Goal: Task Accomplishment & Management: Complete application form

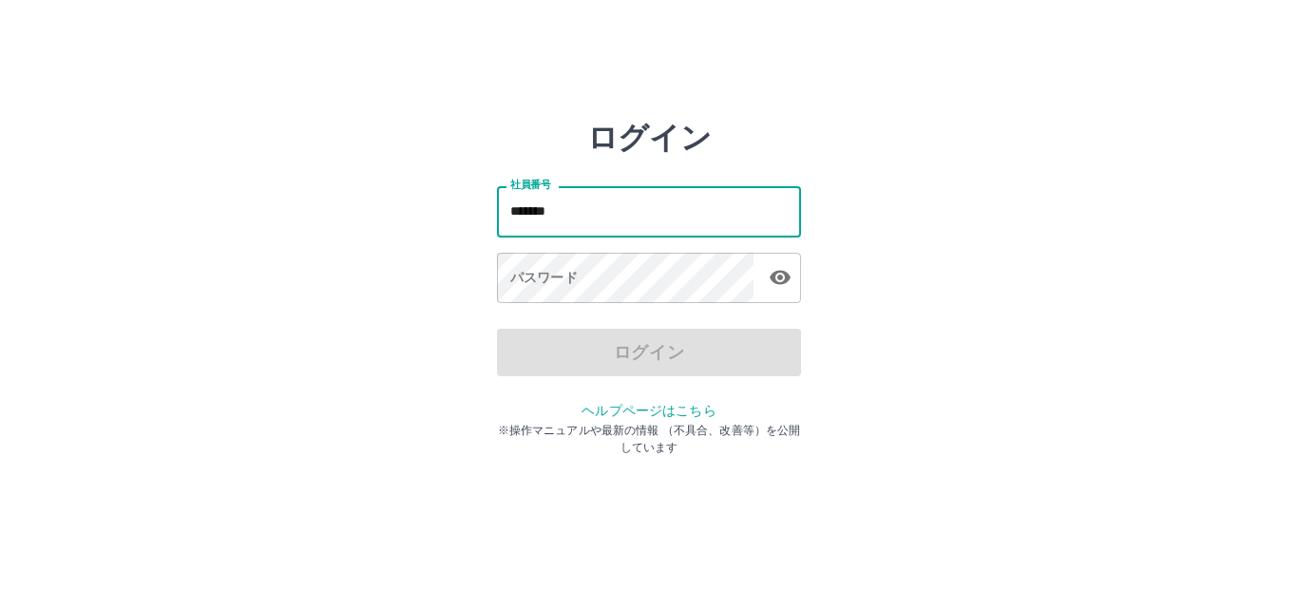
type input "*******"
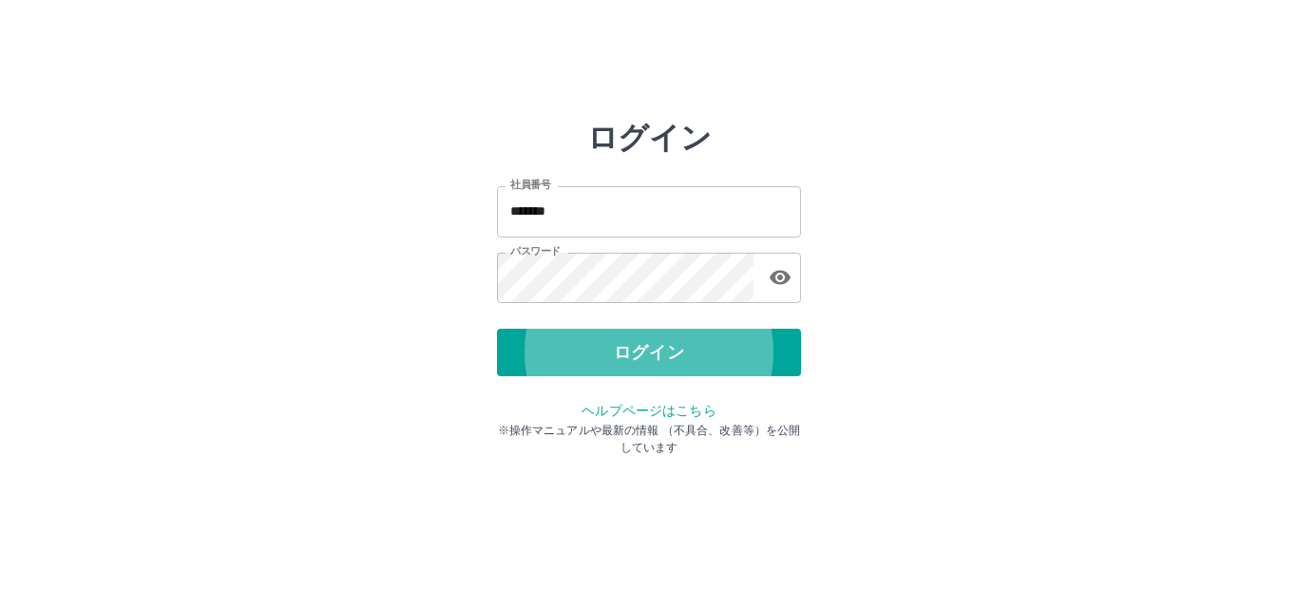
click at [497, 329] on button "ログイン" at bounding box center [649, 352] width 304 height 47
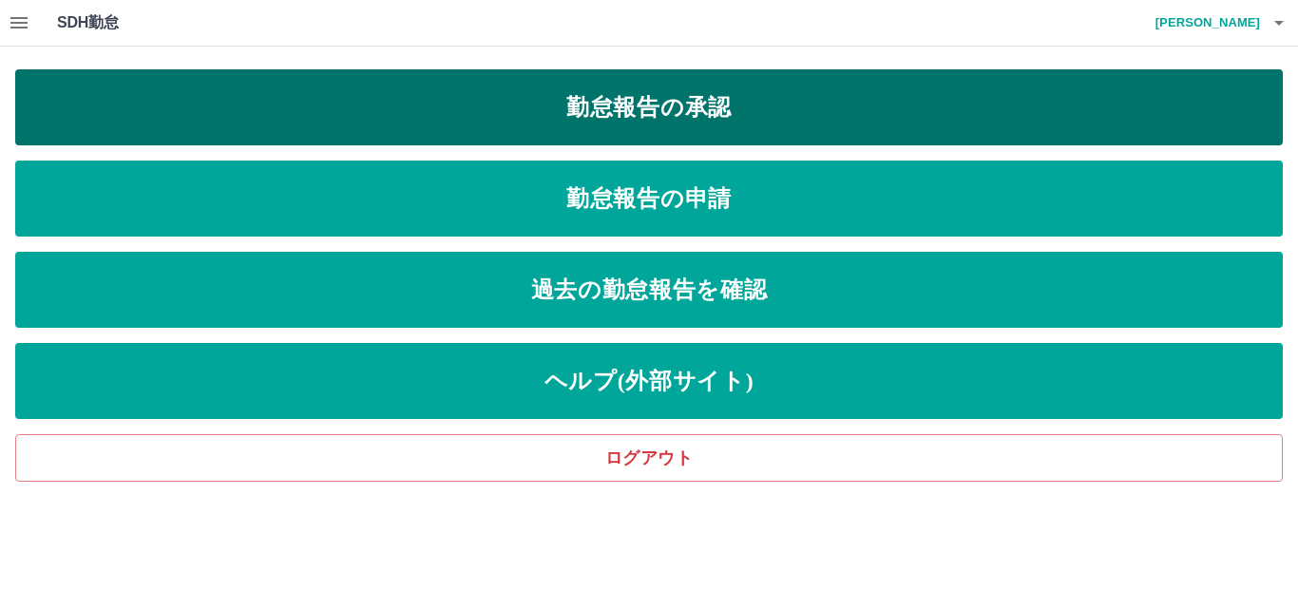
click at [614, 115] on link "勤怠報告の承認" at bounding box center [648, 107] width 1267 height 76
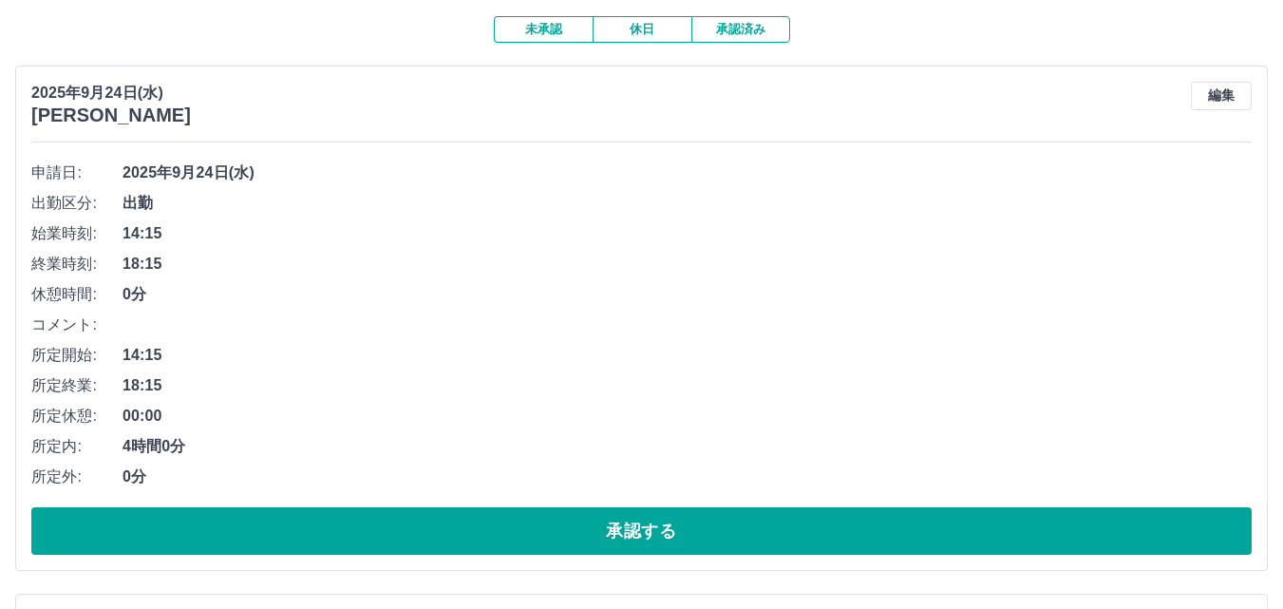
scroll to position [190, 0]
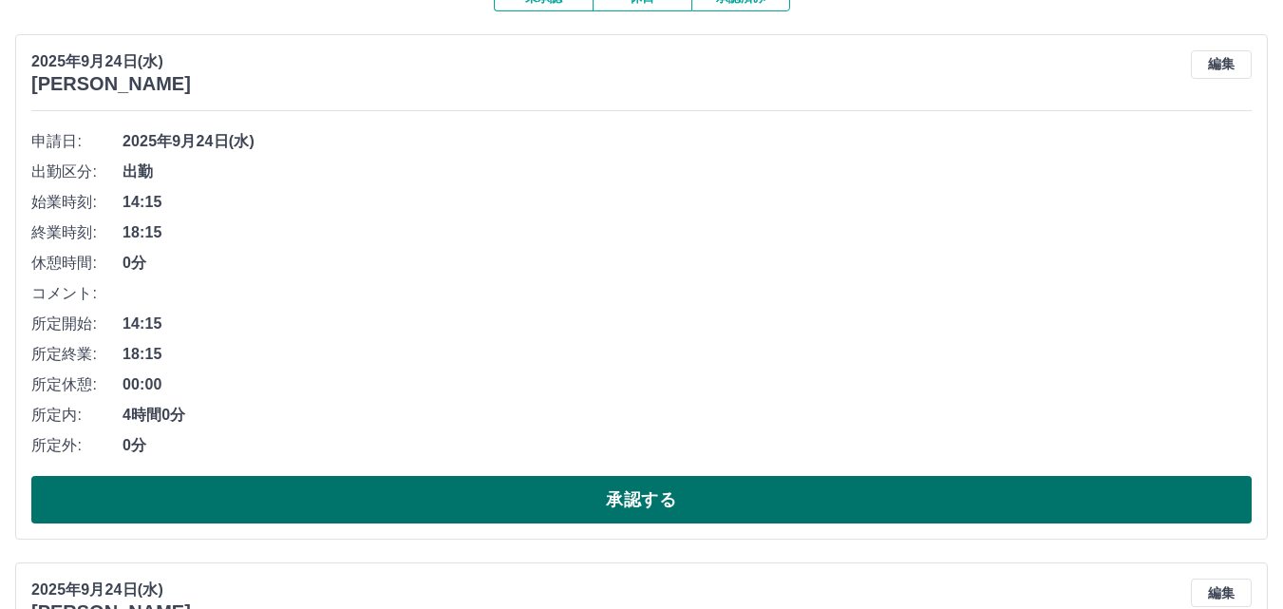
click at [595, 483] on button "承認する" at bounding box center [641, 499] width 1221 height 47
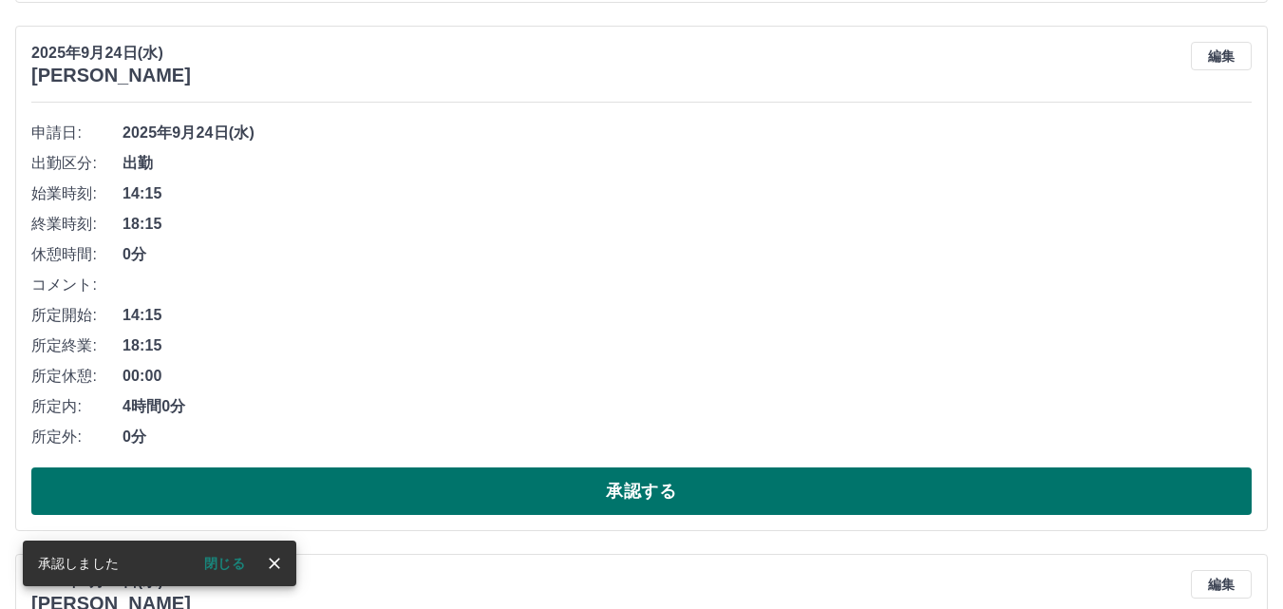
scroll to position [760, 0]
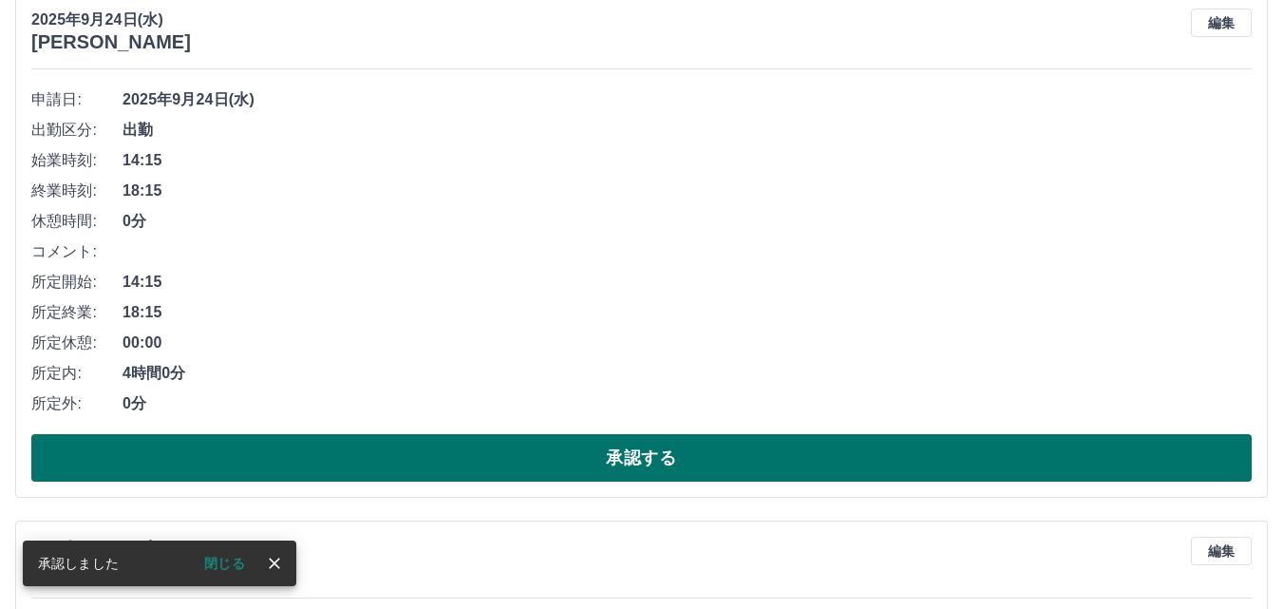
click at [597, 460] on button "承認する" at bounding box center [641, 457] width 1221 height 47
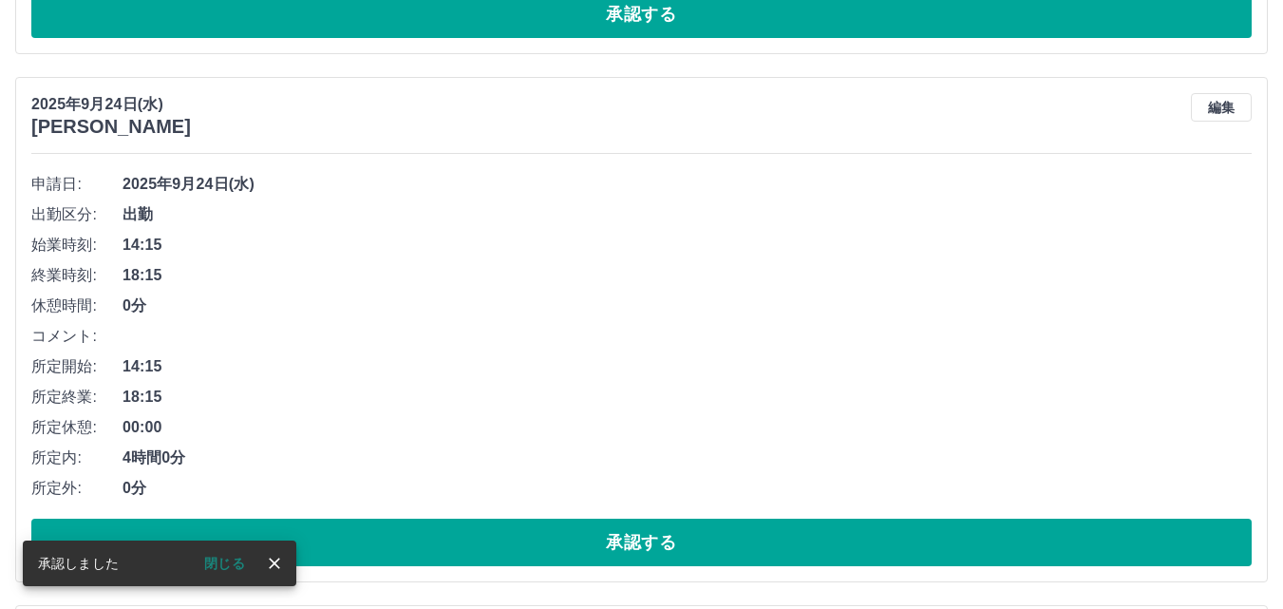
scroll to position [707, 0]
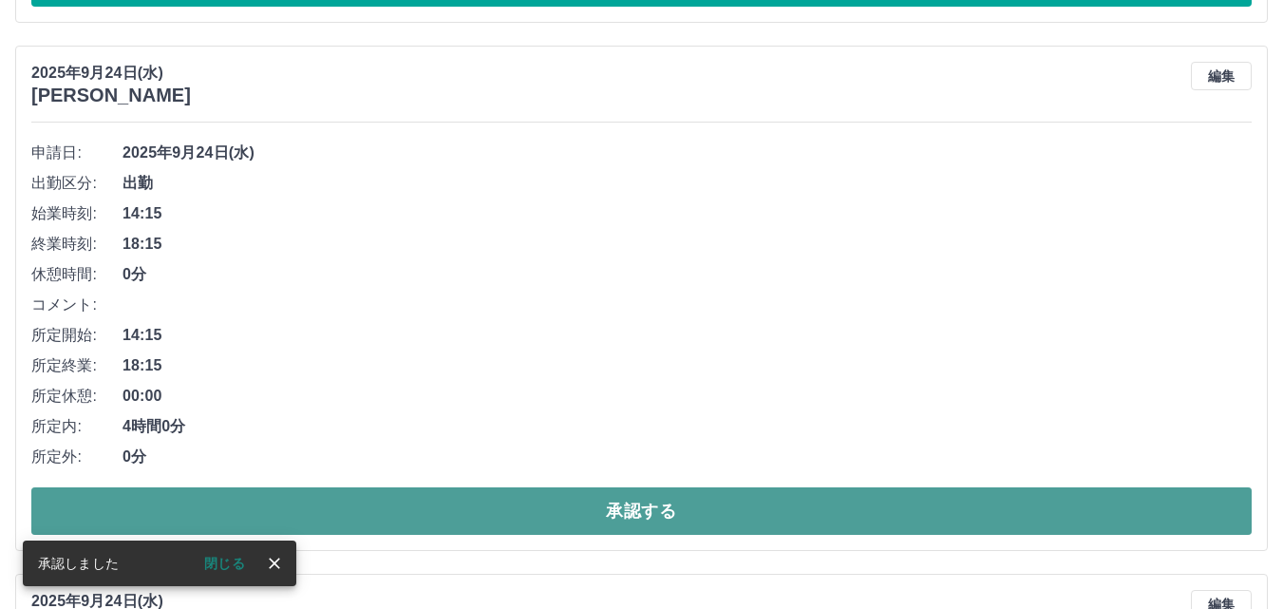
click at [551, 506] on button "承認する" at bounding box center [641, 510] width 1221 height 47
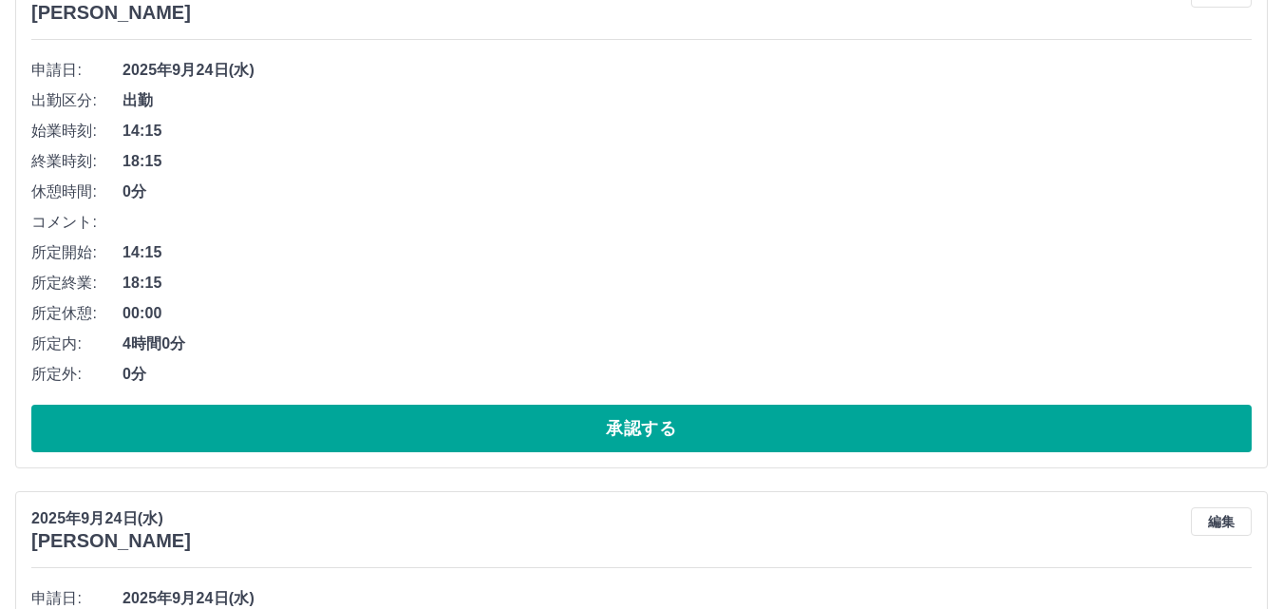
scroll to position [1752, 0]
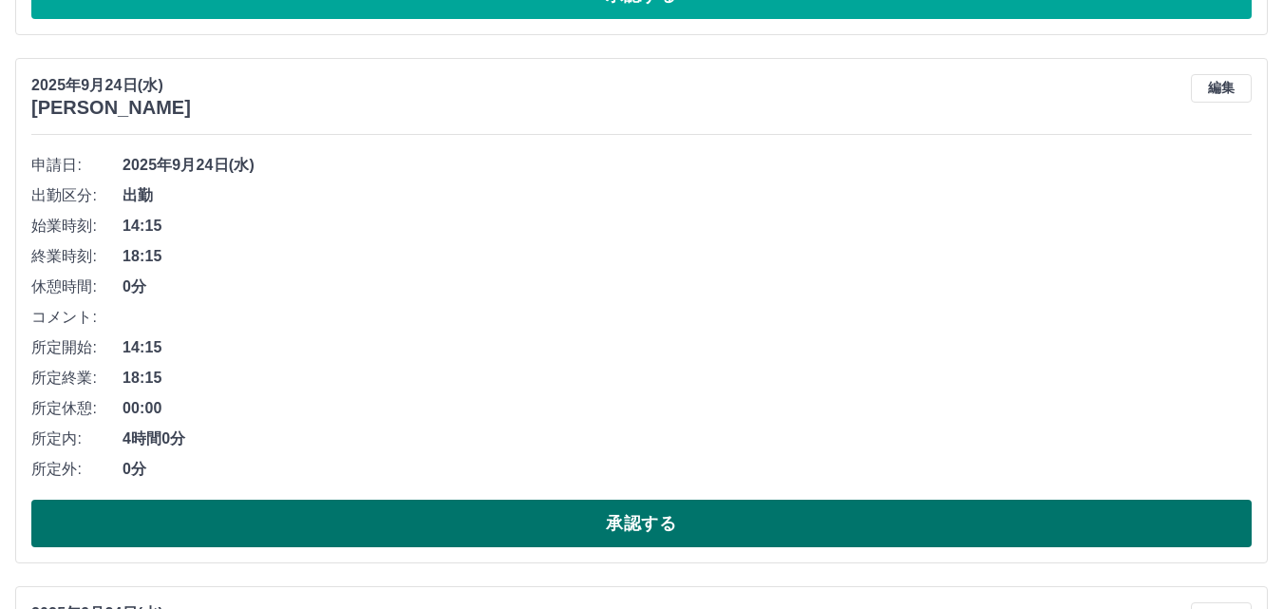
click at [632, 533] on button "承認する" at bounding box center [641, 523] width 1221 height 47
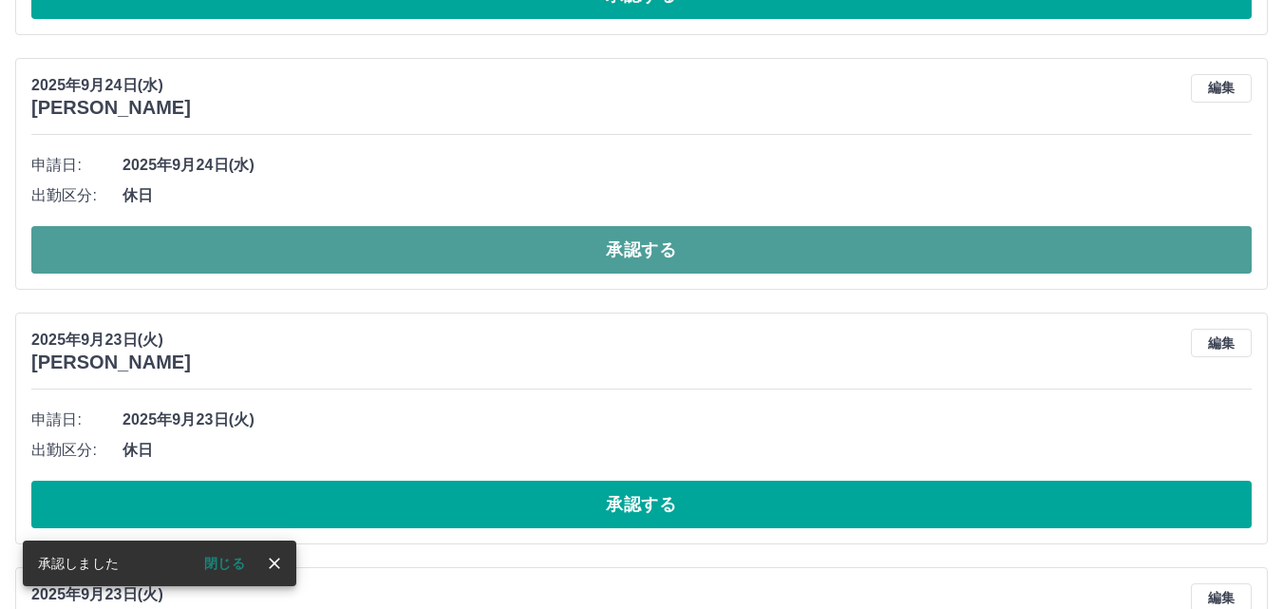
click at [524, 264] on button "承認する" at bounding box center [641, 249] width 1221 height 47
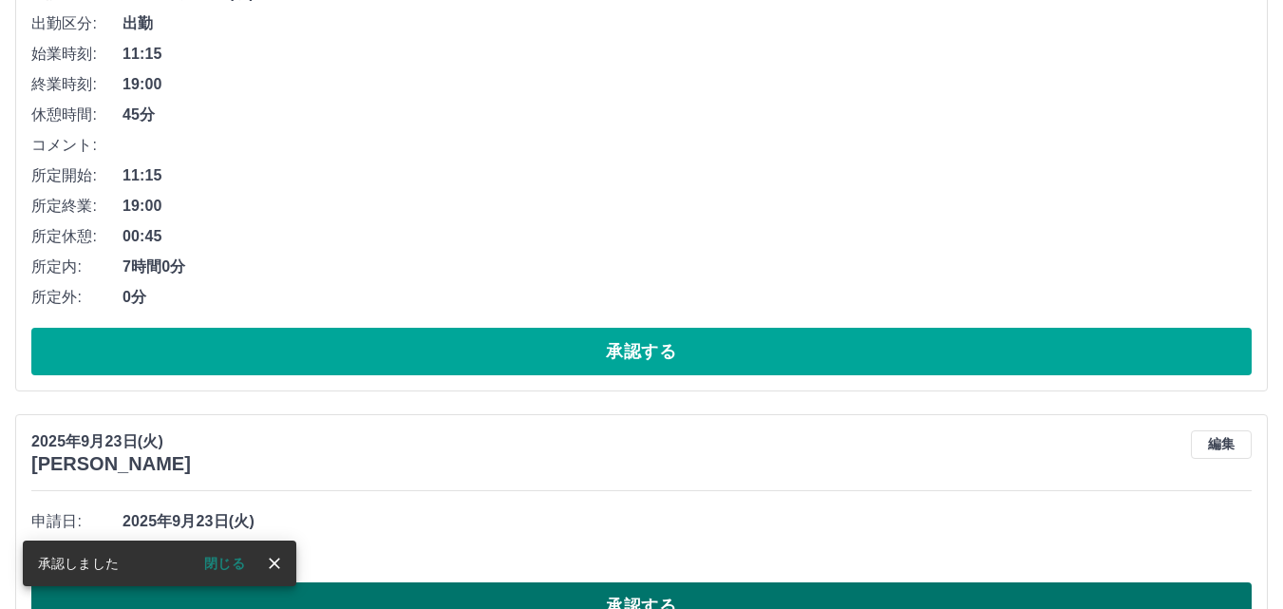
scroll to position [1712, 0]
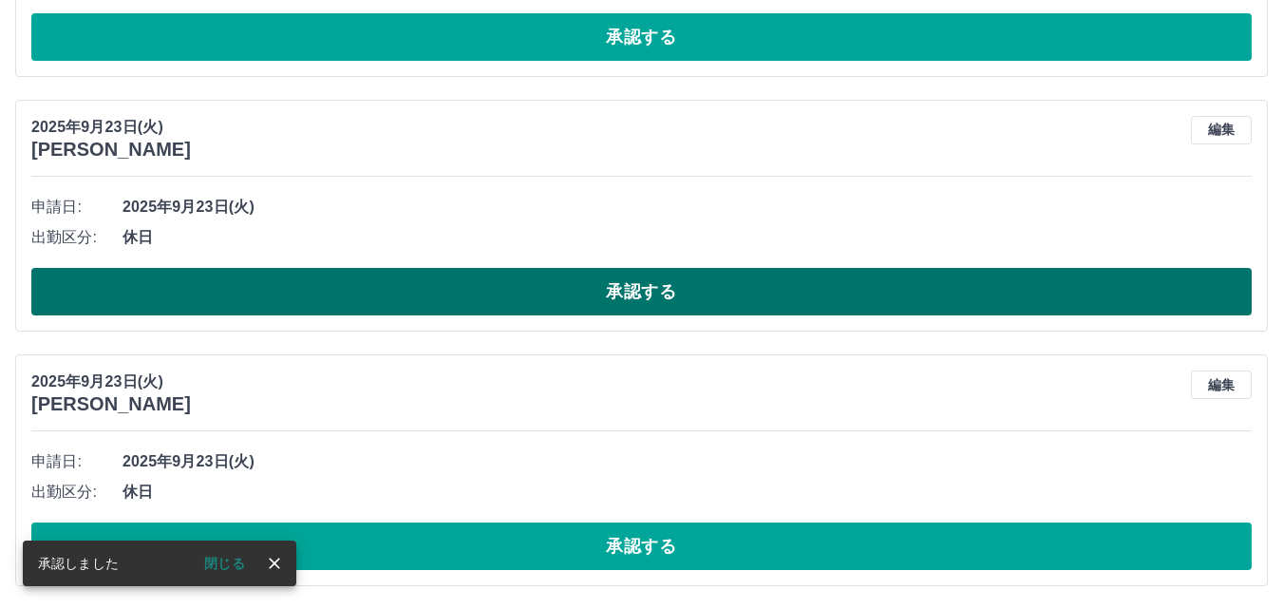
click at [507, 300] on button "承認する" at bounding box center [641, 291] width 1221 height 47
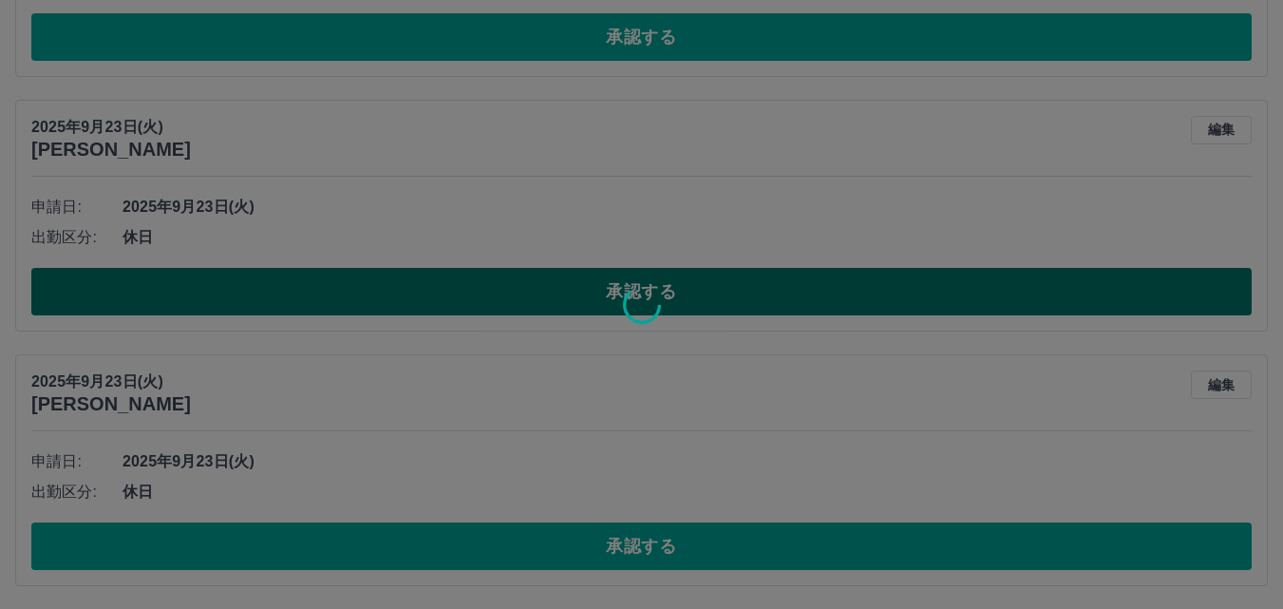
scroll to position [1457, 0]
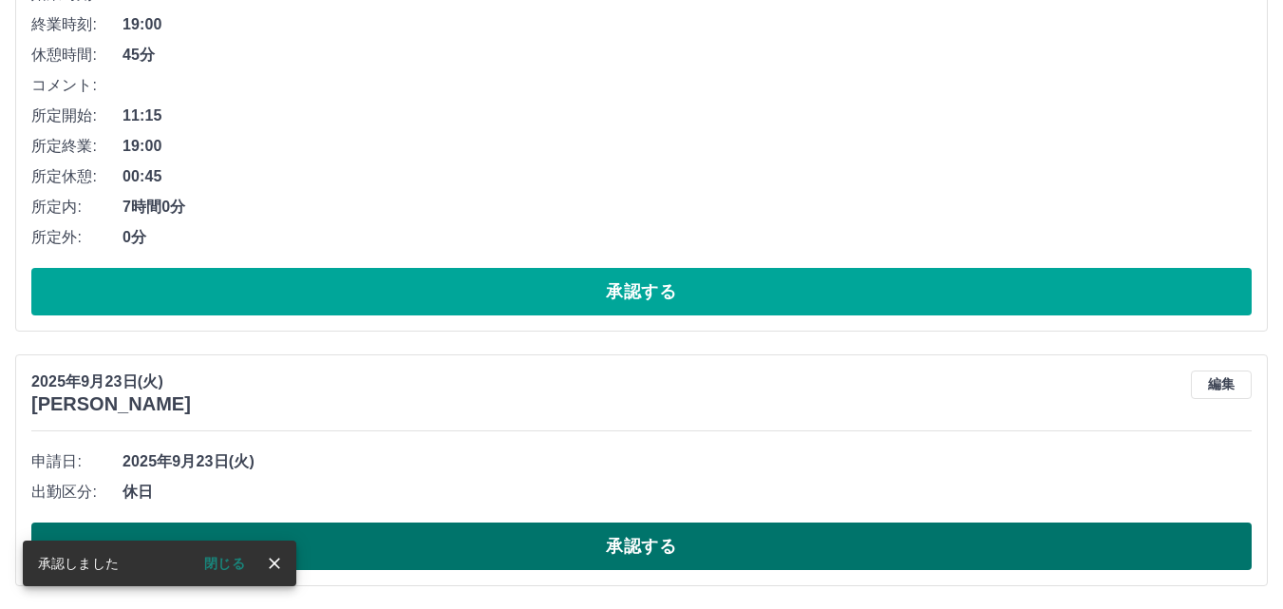
click at [540, 547] on button "承認する" at bounding box center [641, 545] width 1221 height 47
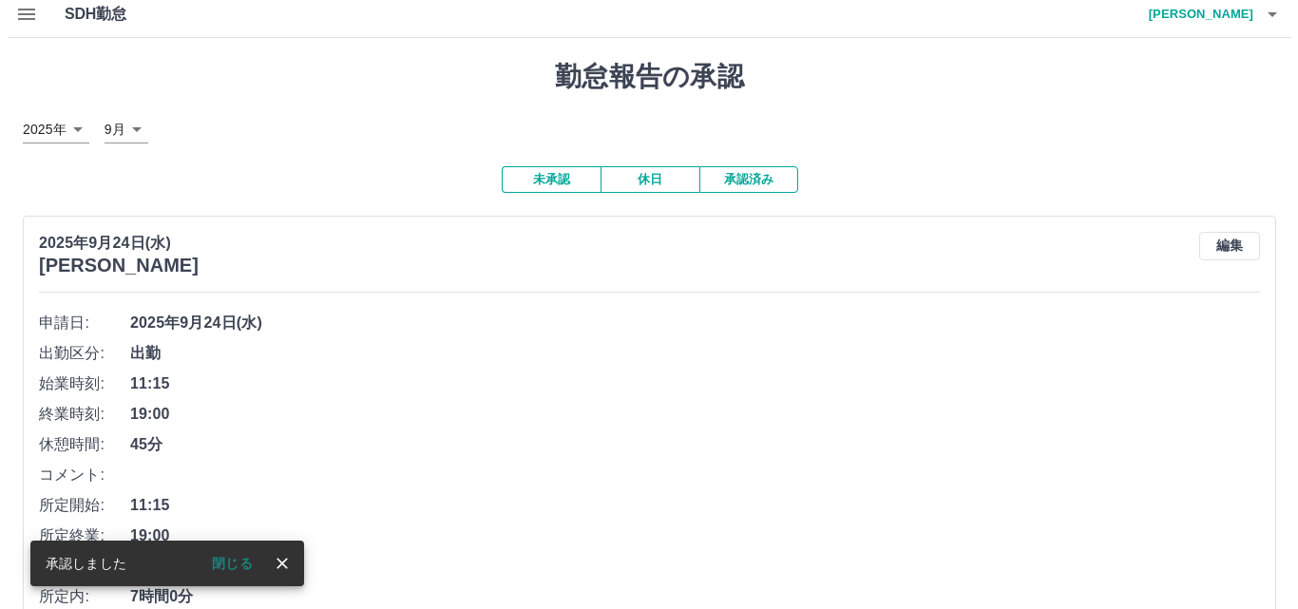
scroll to position [0, 0]
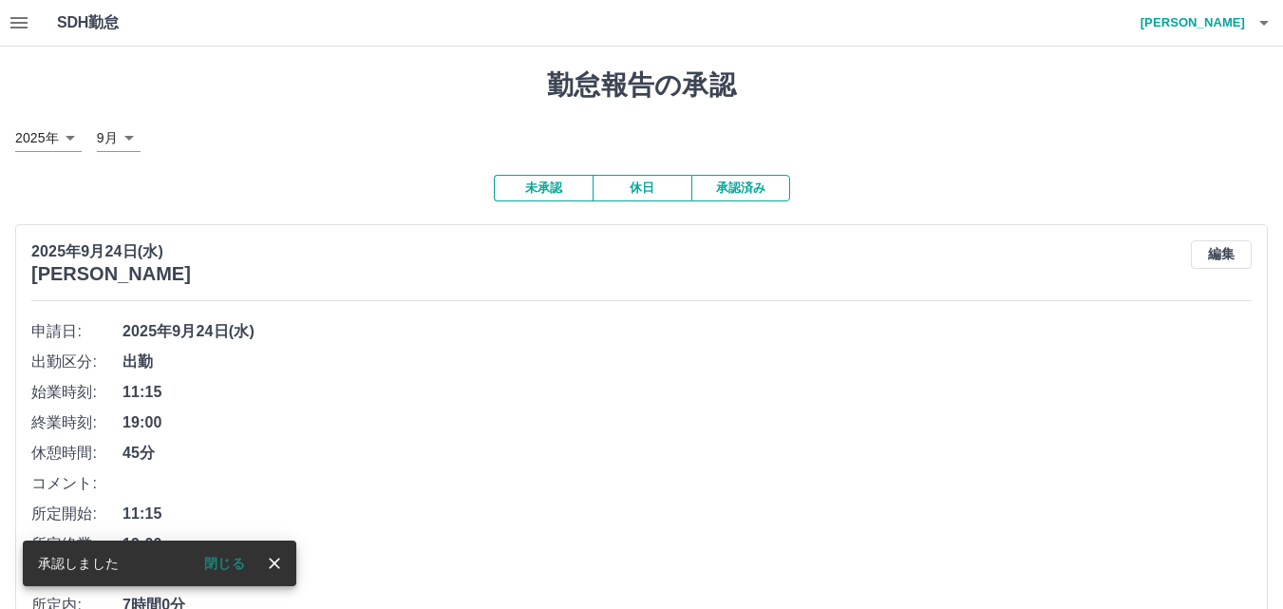
click at [29, 20] on icon "button" at bounding box center [19, 22] width 23 height 23
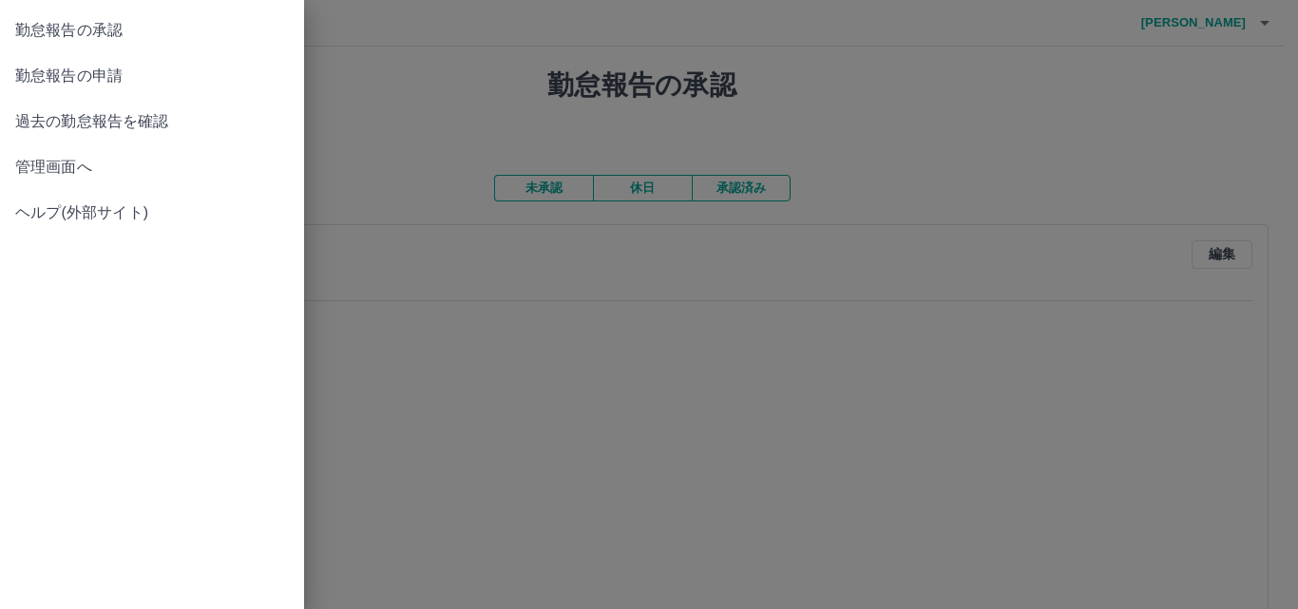
click at [1271, 22] on div at bounding box center [649, 304] width 1298 height 609
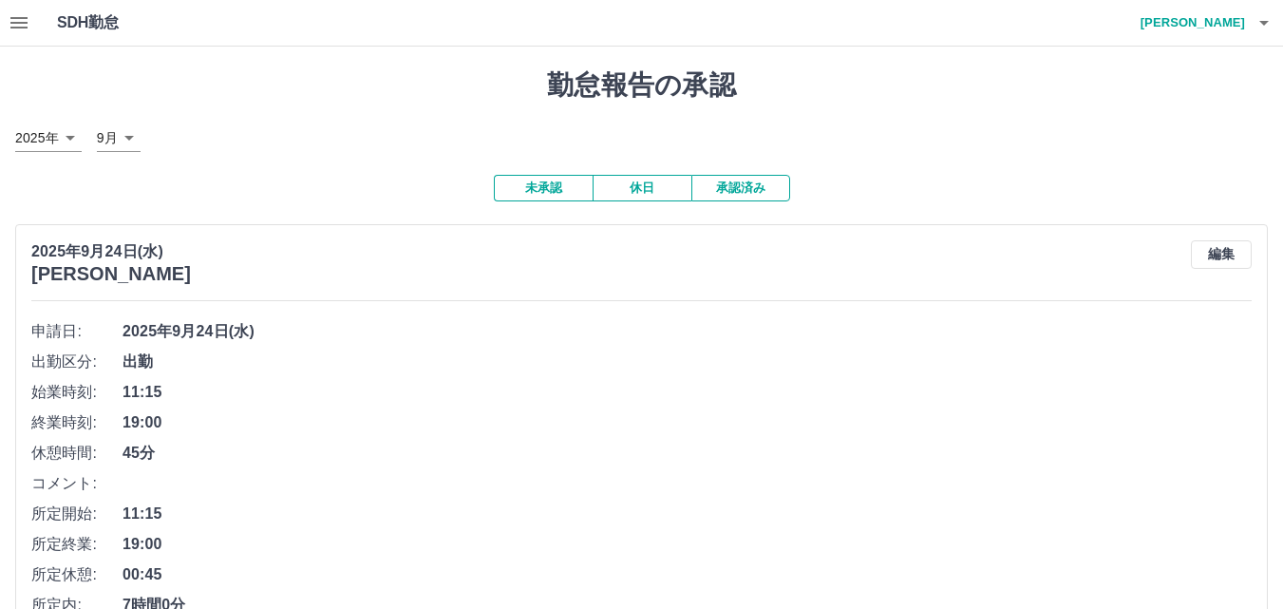
click at [1271, 22] on icon "button" at bounding box center [1264, 22] width 23 height 23
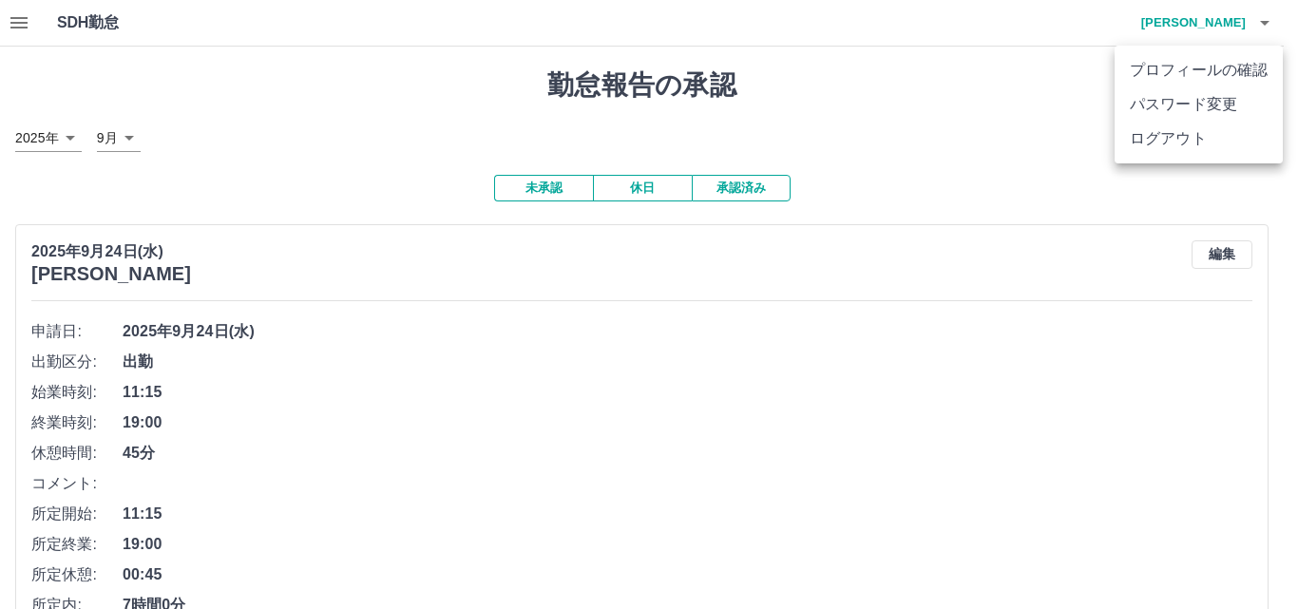
click at [1184, 132] on li "ログアウト" at bounding box center [1198, 139] width 168 height 34
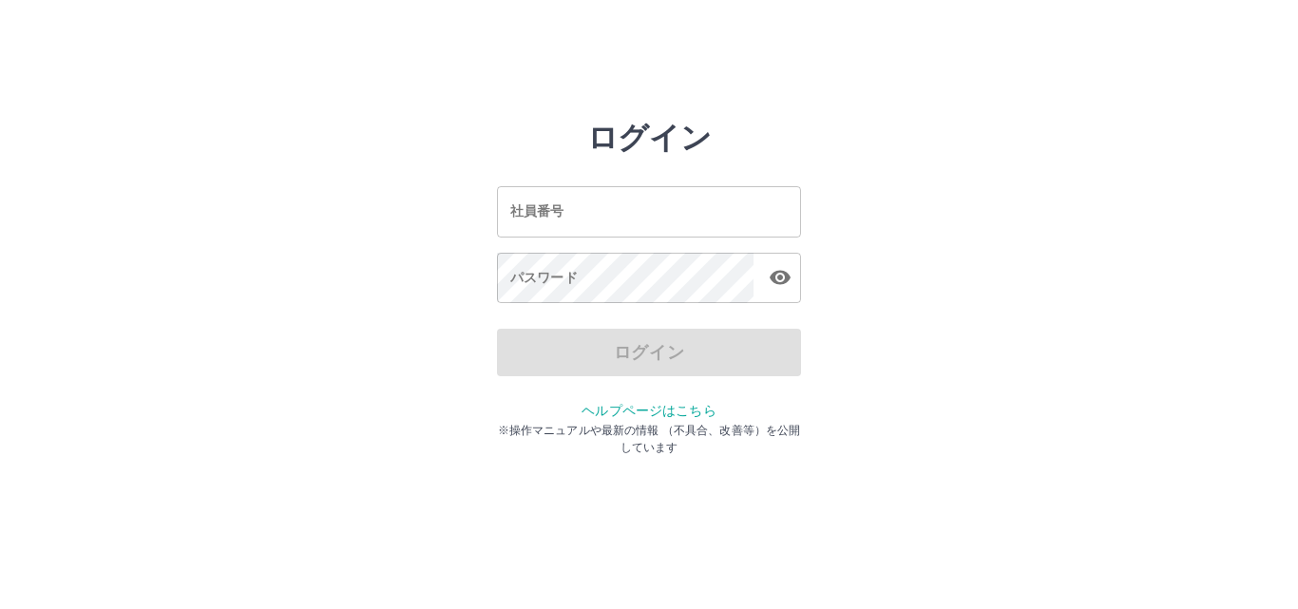
drag, startPoint x: 0, startPoint y: 0, endPoint x: 588, endPoint y: 222, distance: 628.6
click at [588, 222] on input "社員番号" at bounding box center [649, 211] width 304 height 50
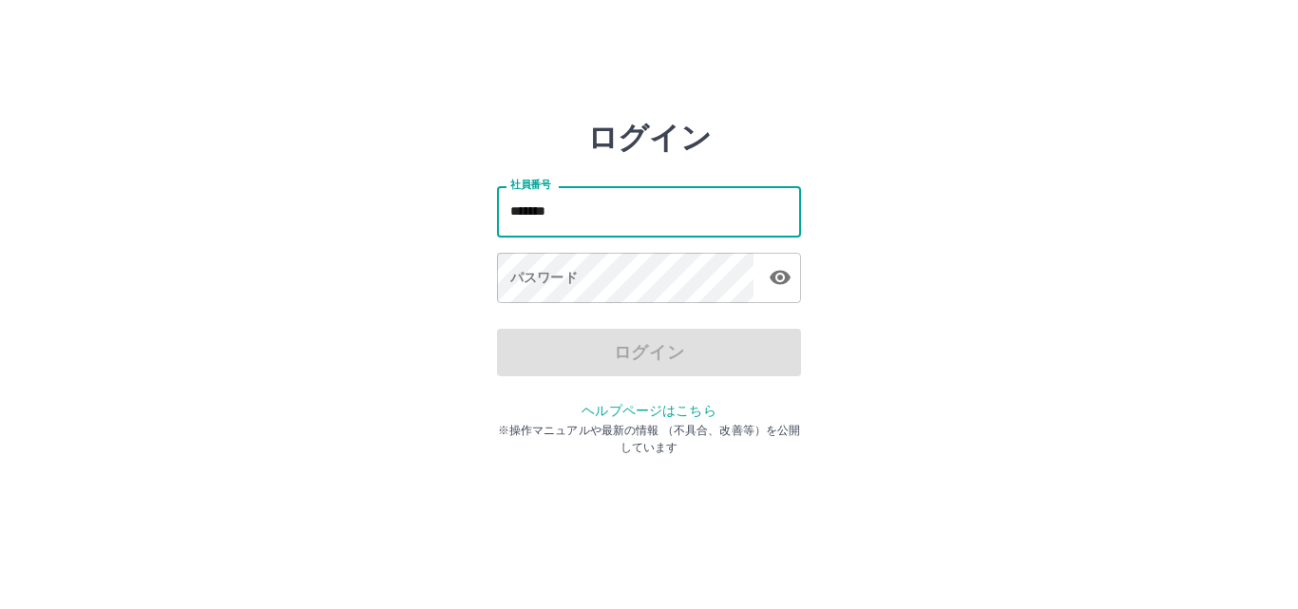
type input "*******"
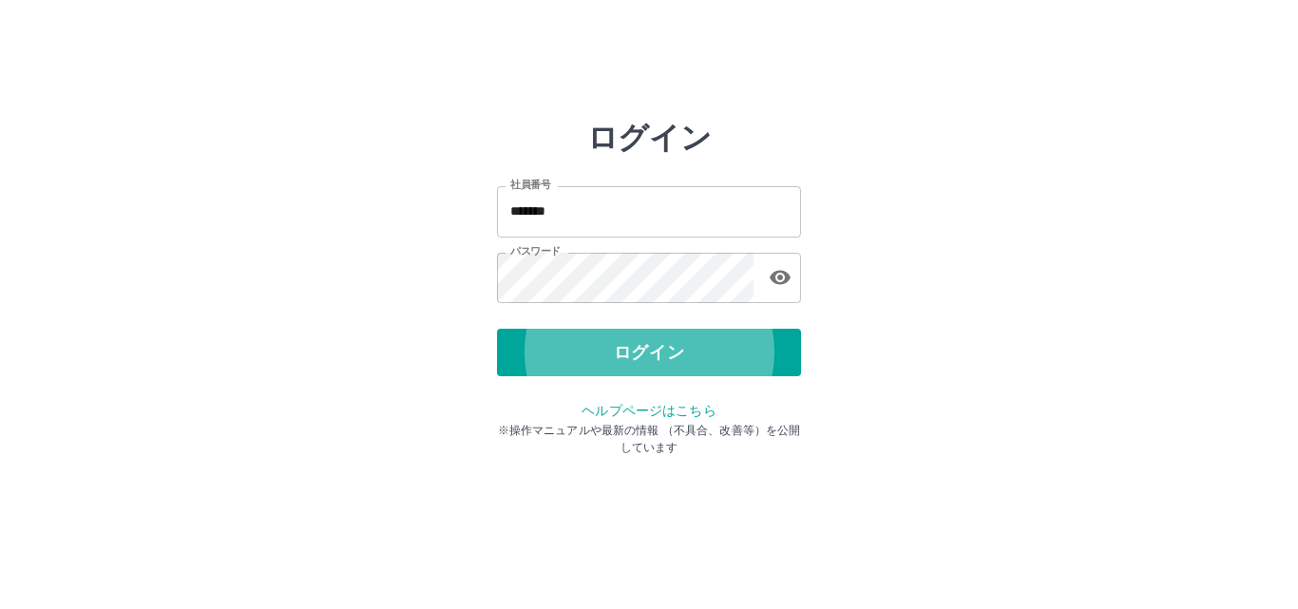
click at [497, 329] on button "ログイン" at bounding box center [649, 352] width 304 height 47
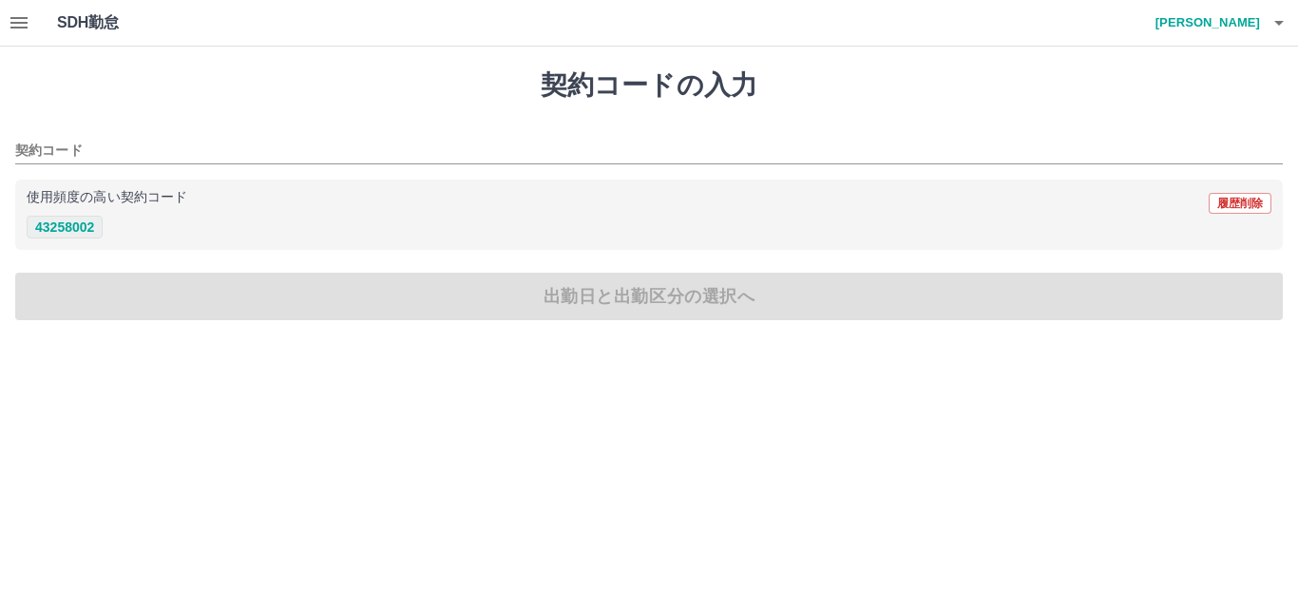
click at [79, 217] on button "43258002" at bounding box center [65, 227] width 76 height 23
type input "********"
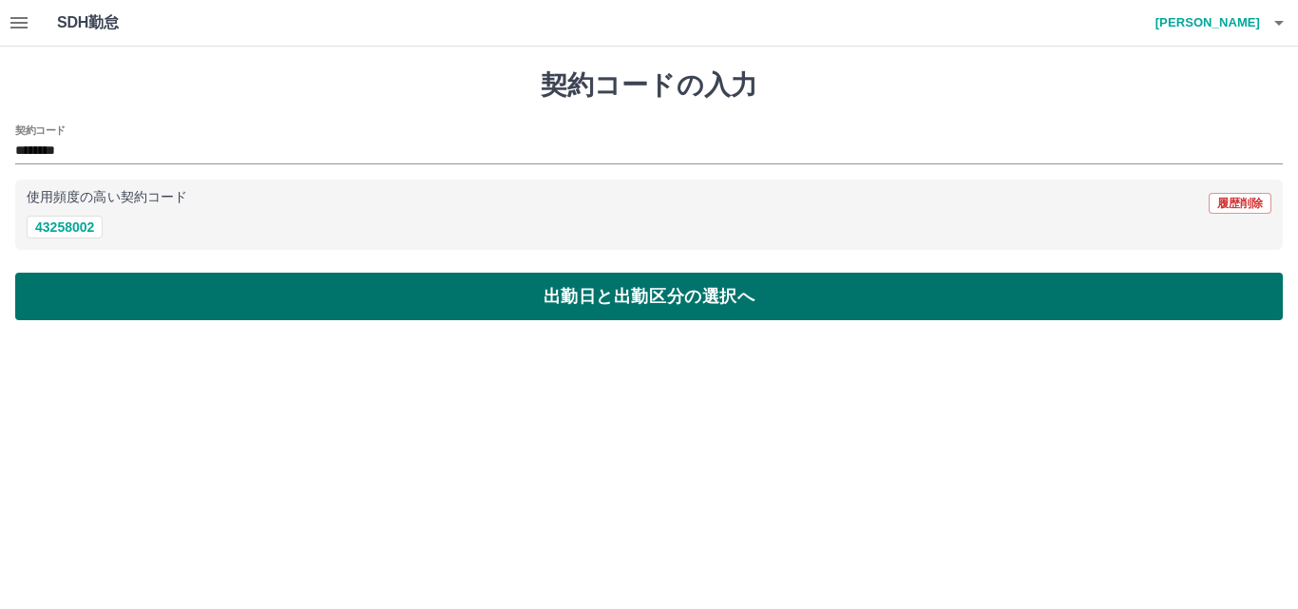
click at [136, 308] on button "出勤日と出勤区分の選択へ" at bounding box center [648, 296] width 1267 height 47
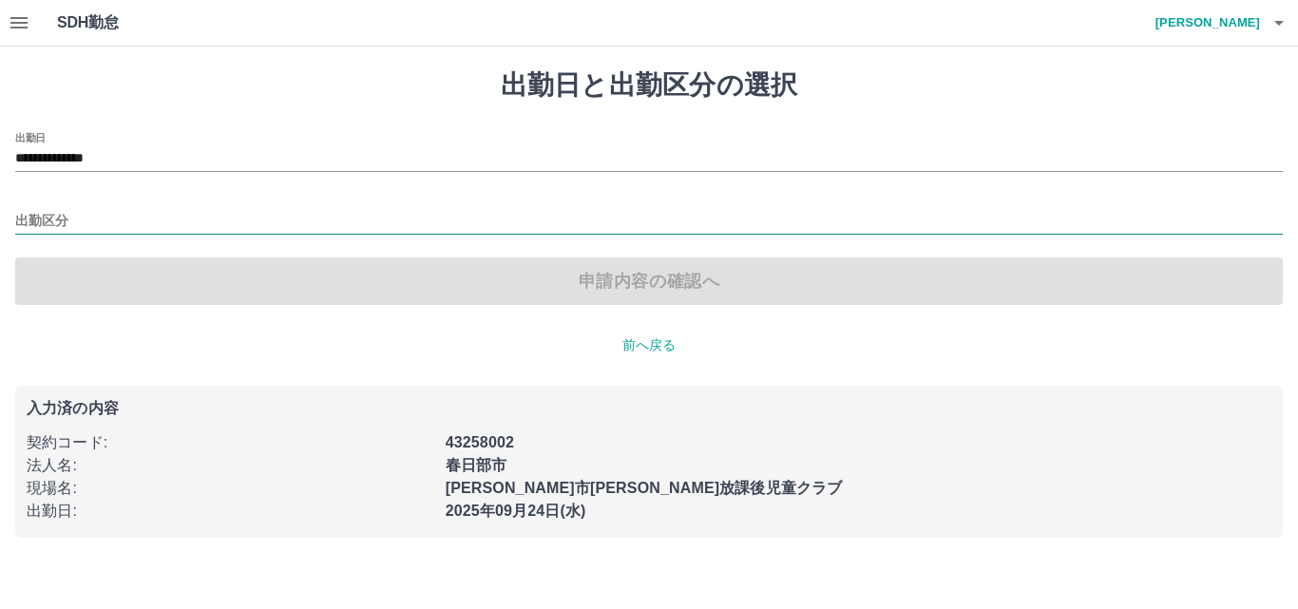
click at [88, 214] on input "出勤区分" at bounding box center [648, 222] width 1267 height 24
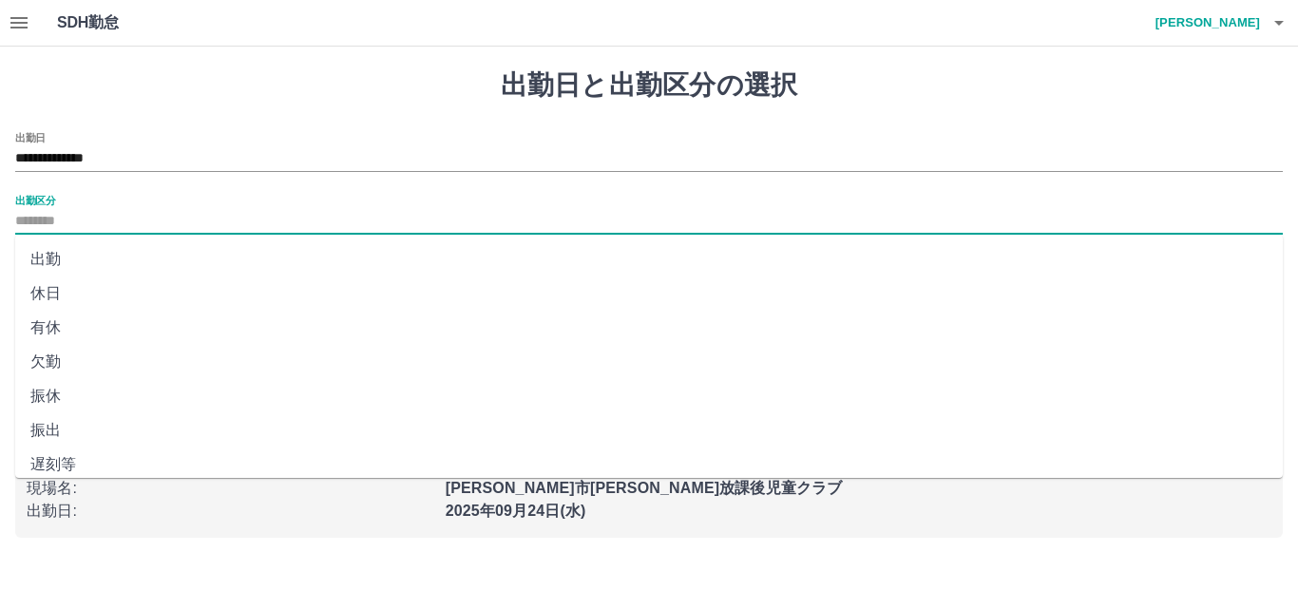
click at [75, 288] on li "休日" at bounding box center [648, 293] width 1267 height 34
type input "**"
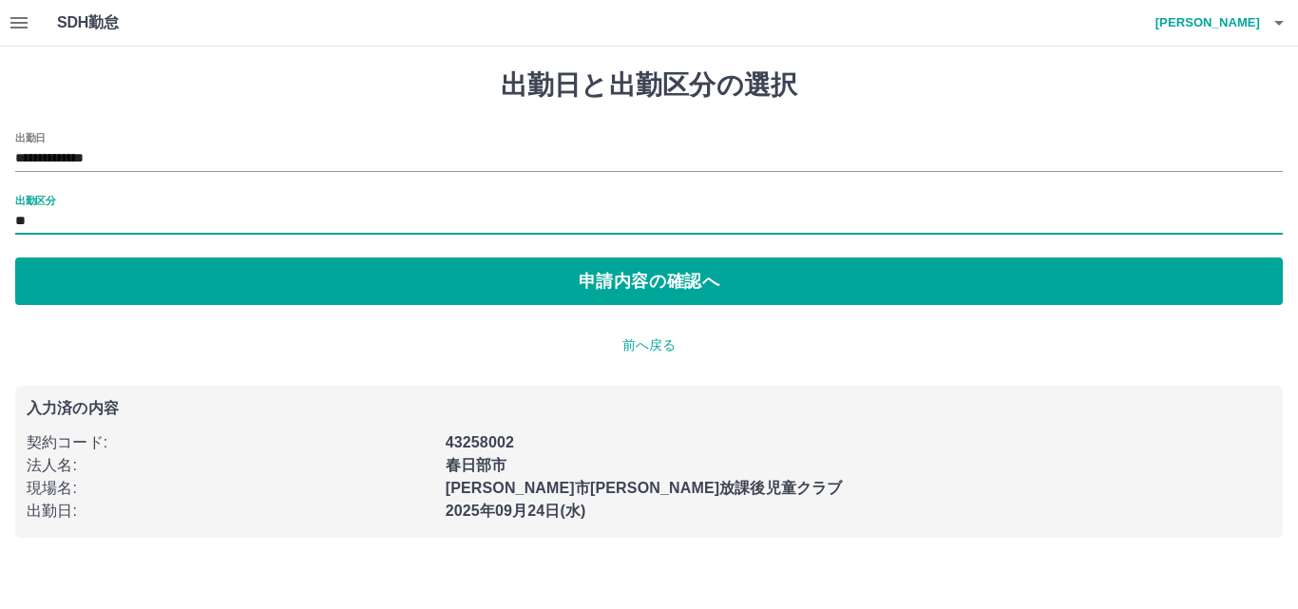
click at [75, 288] on button "申請内容の確認へ" at bounding box center [648, 280] width 1267 height 47
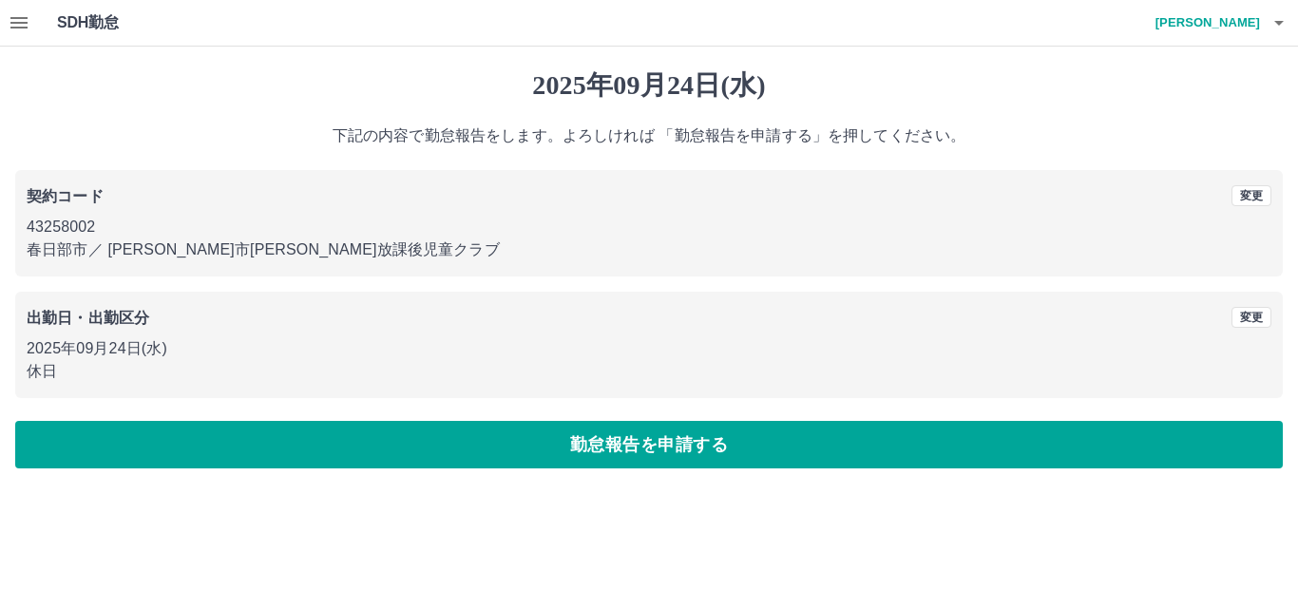
click at [333, 461] on button "勤怠報告を申請する" at bounding box center [648, 444] width 1267 height 47
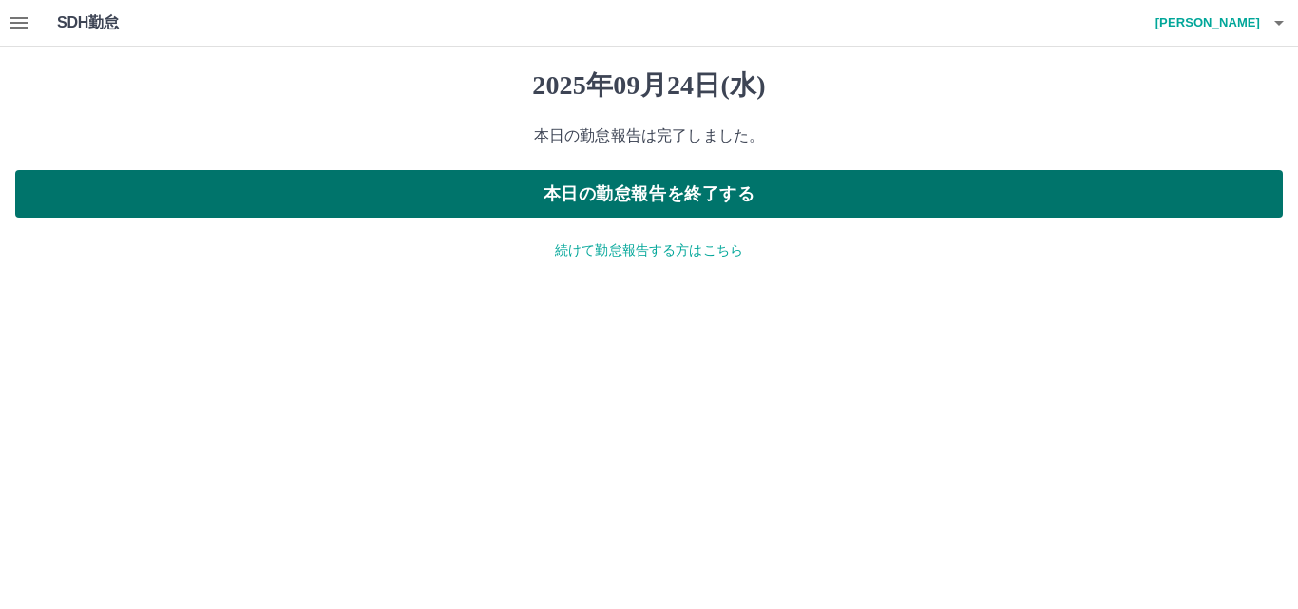
click at [763, 206] on button "本日の勤怠報告を終了する" at bounding box center [648, 193] width 1267 height 47
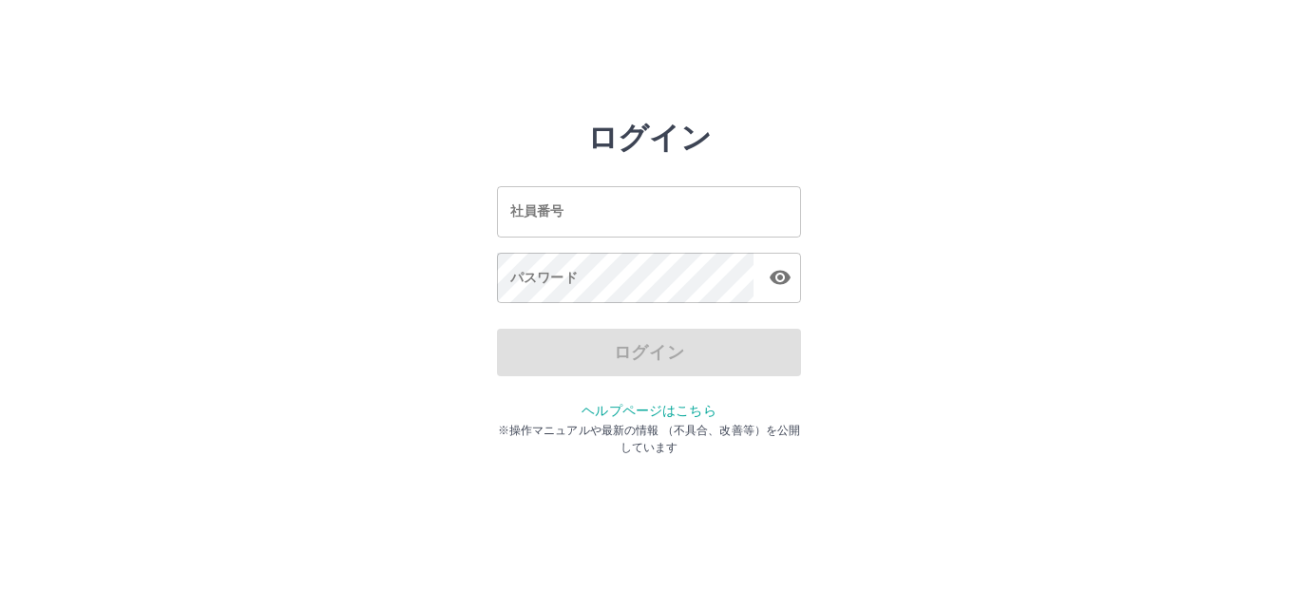
click at [686, 200] on input "社員番号" at bounding box center [649, 211] width 304 height 50
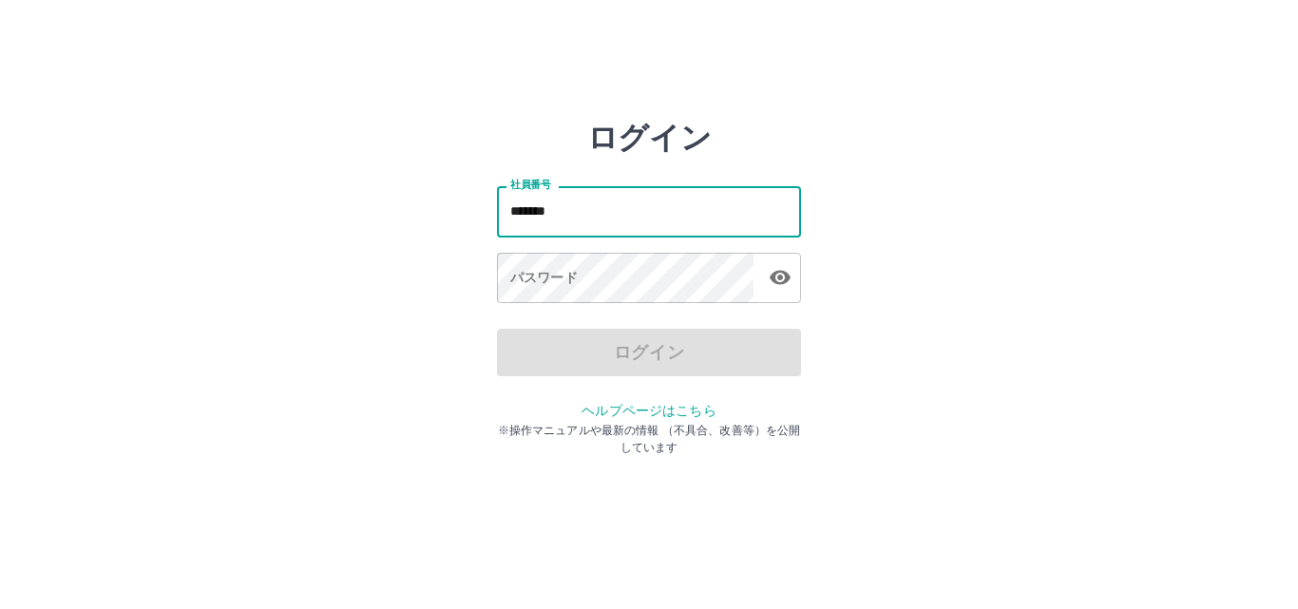
type input "*******"
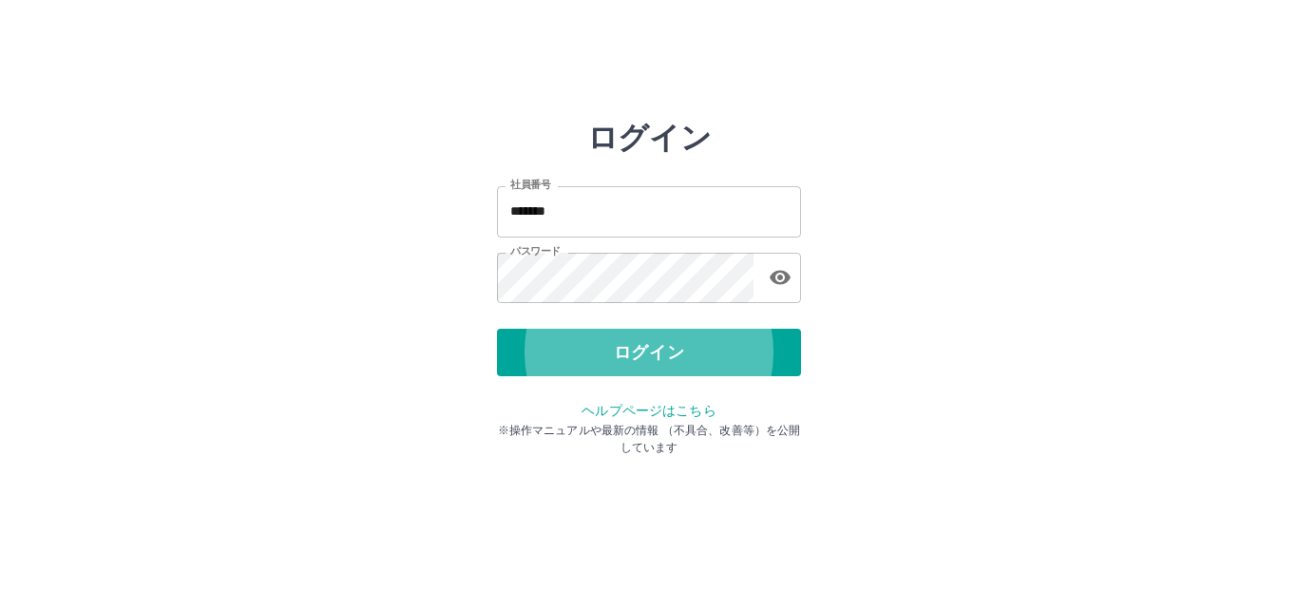
click at [497, 329] on button "ログイン" at bounding box center [649, 352] width 304 height 47
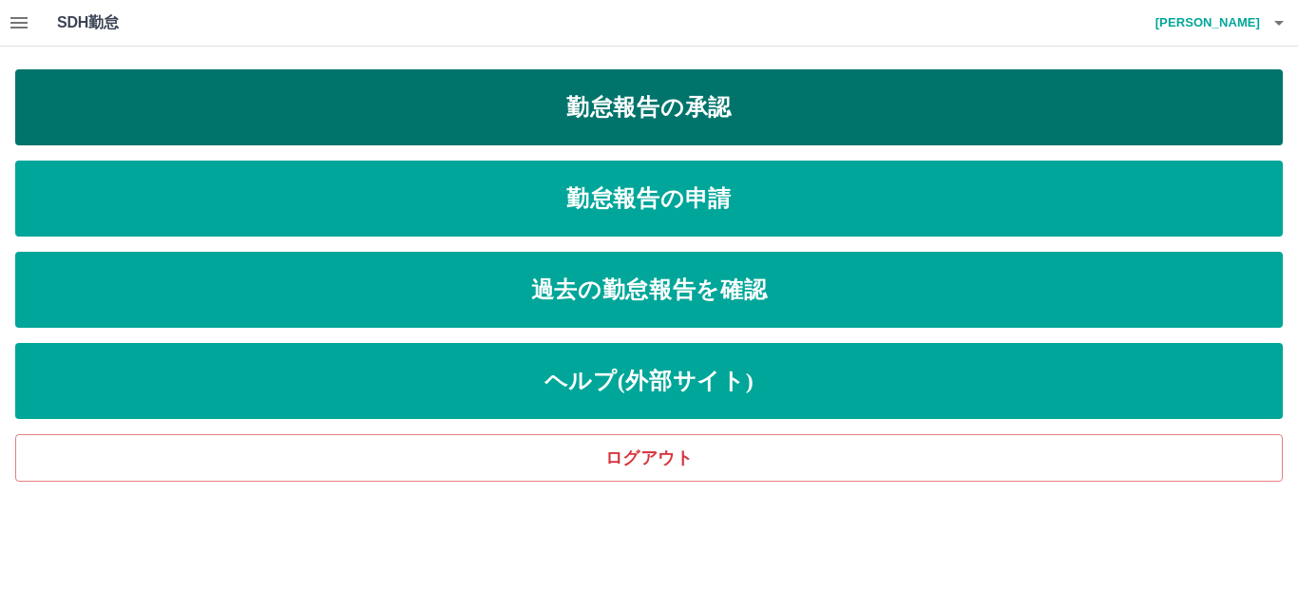
click at [299, 106] on link "勤怠報告の承認" at bounding box center [648, 107] width 1267 height 76
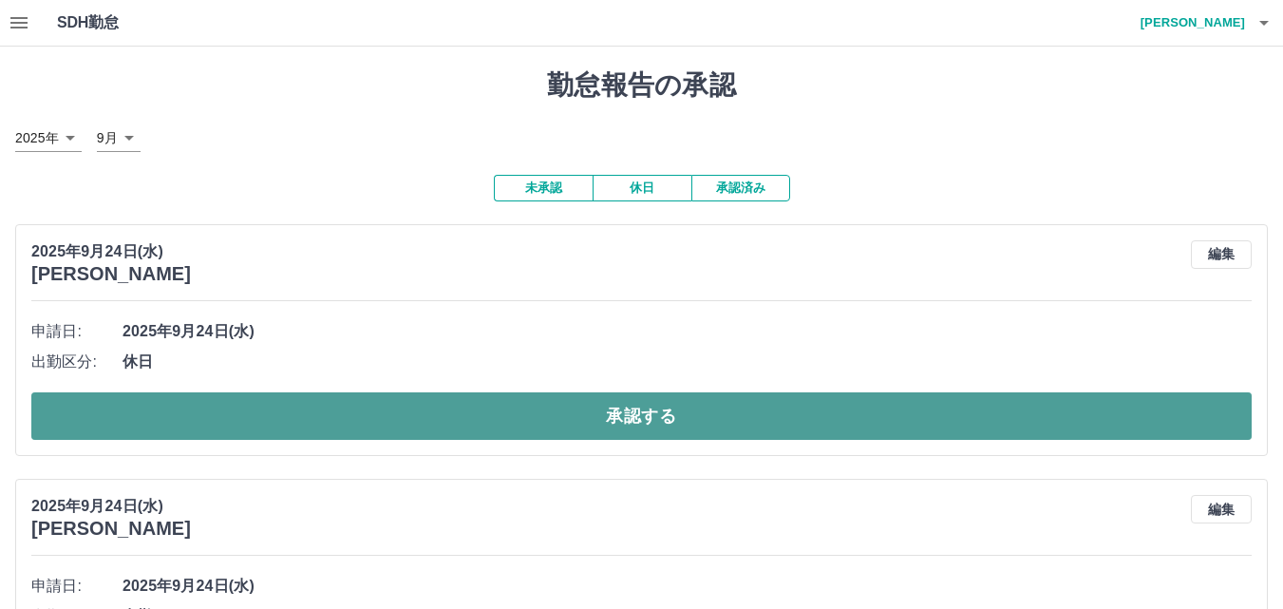
click at [443, 412] on button "承認する" at bounding box center [641, 415] width 1221 height 47
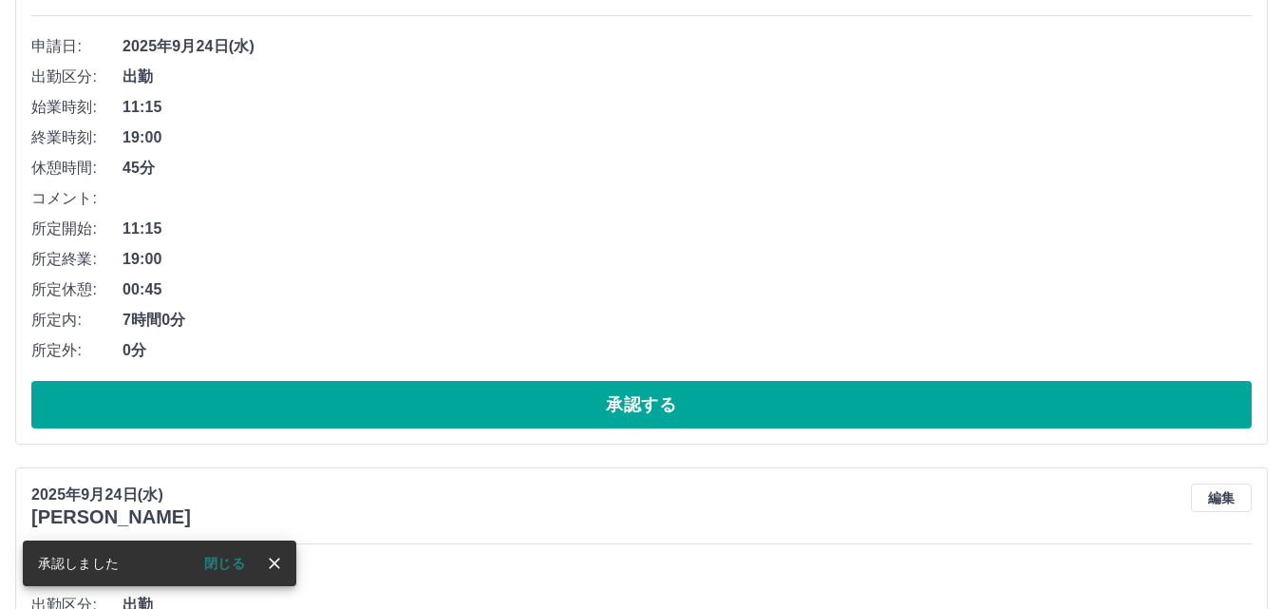
scroll to position [190, 0]
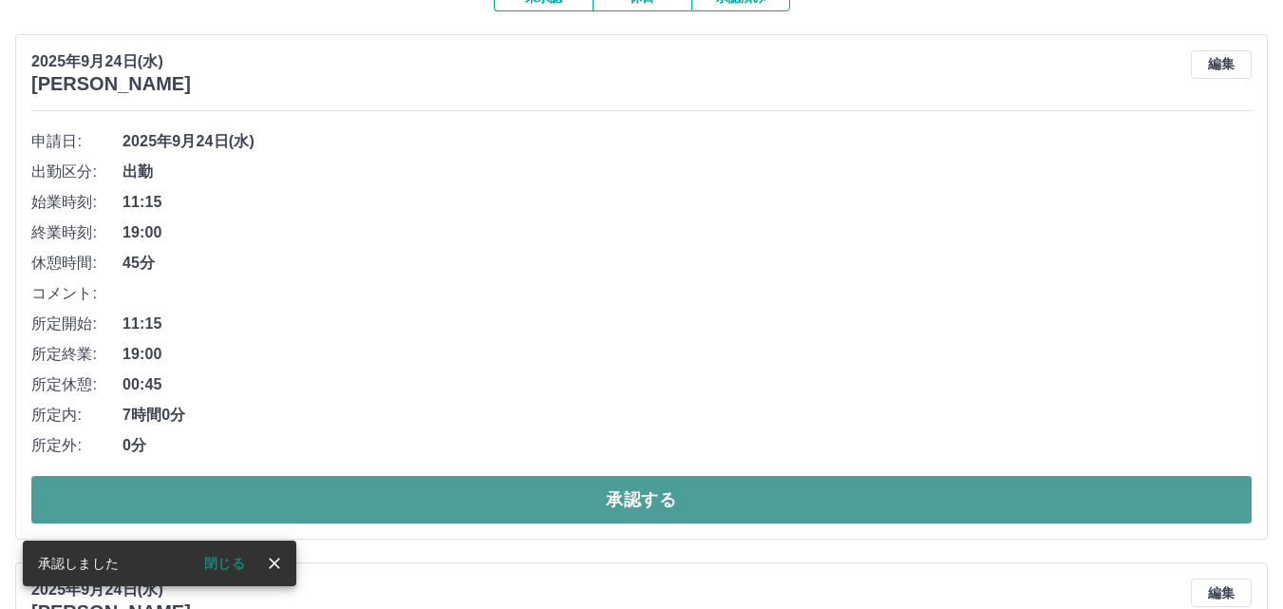
click at [652, 507] on button "承認する" at bounding box center [641, 499] width 1221 height 47
click at [588, 495] on button "承認する" at bounding box center [641, 499] width 1221 height 47
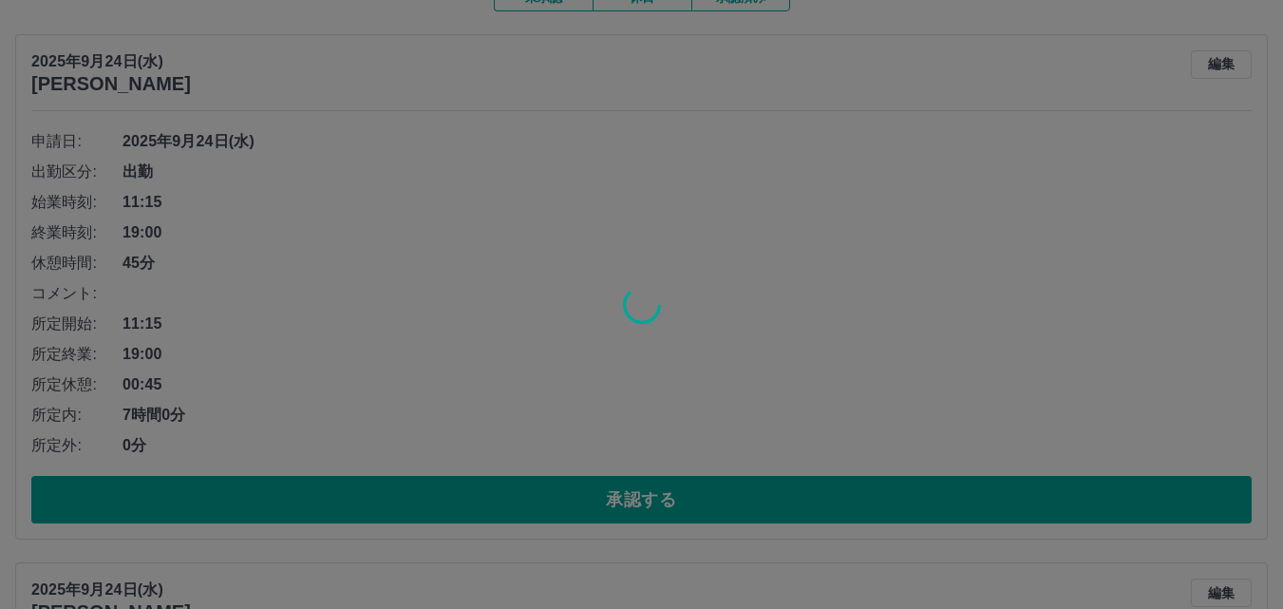
scroll to position [145, 0]
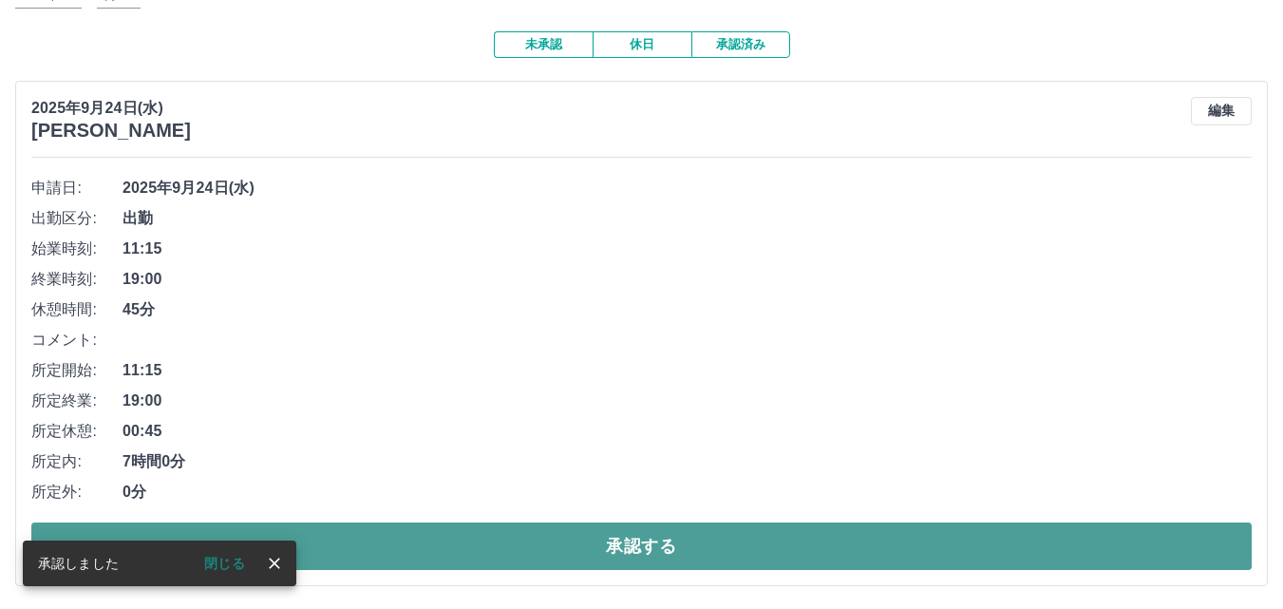
click at [662, 529] on button "承認する" at bounding box center [641, 545] width 1221 height 47
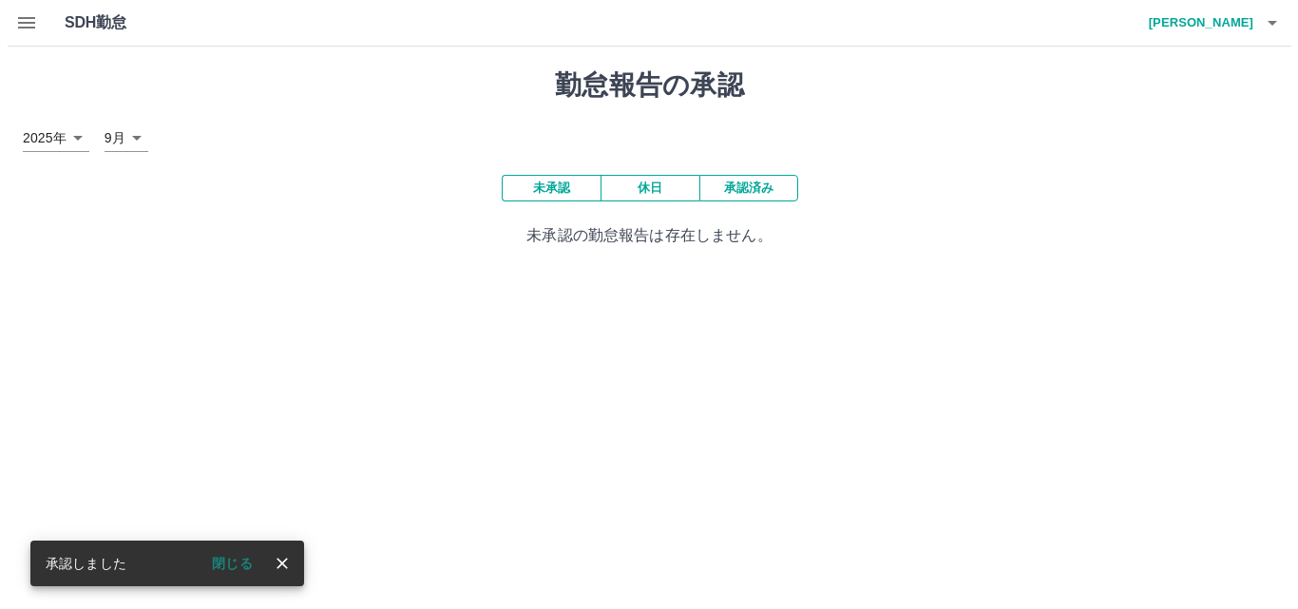
scroll to position [0, 0]
click at [1275, 28] on icon "button" at bounding box center [1278, 22] width 23 height 23
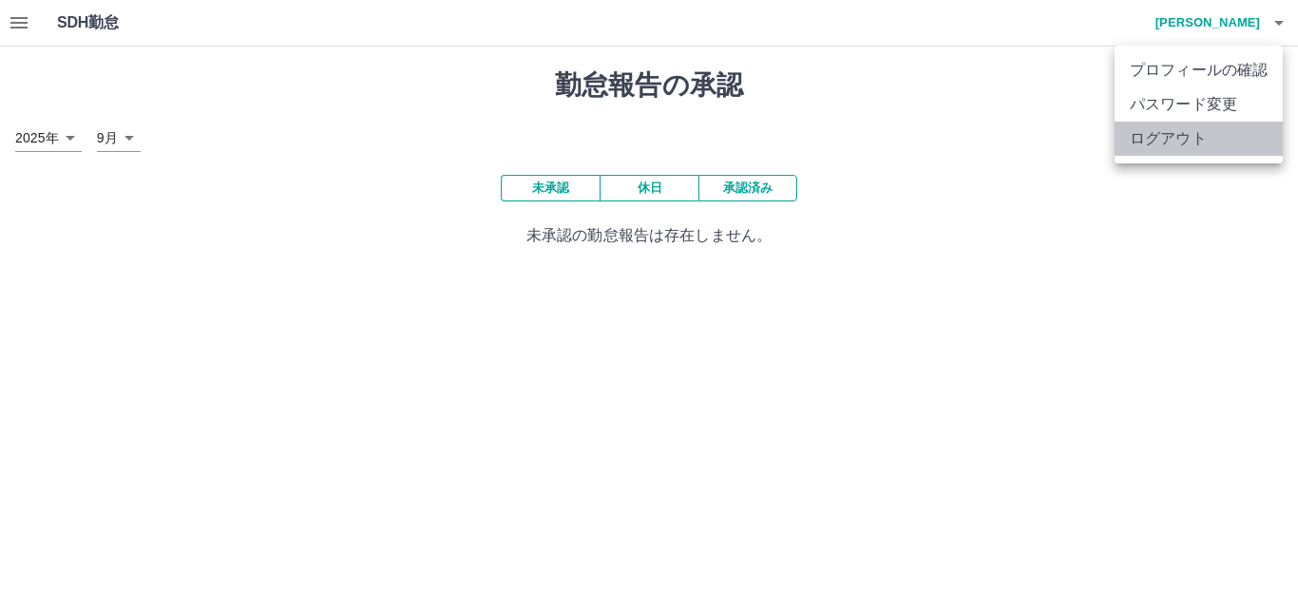
click at [1167, 142] on li "ログアウト" at bounding box center [1198, 139] width 168 height 34
